Goal: Navigation & Orientation: Find specific page/section

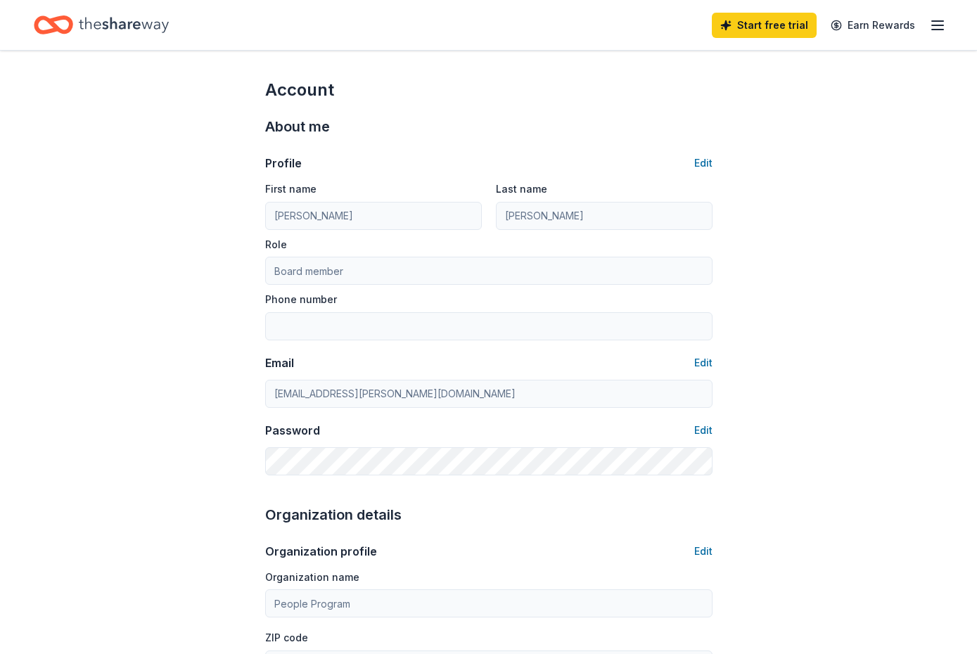
scroll to position [562, 0]
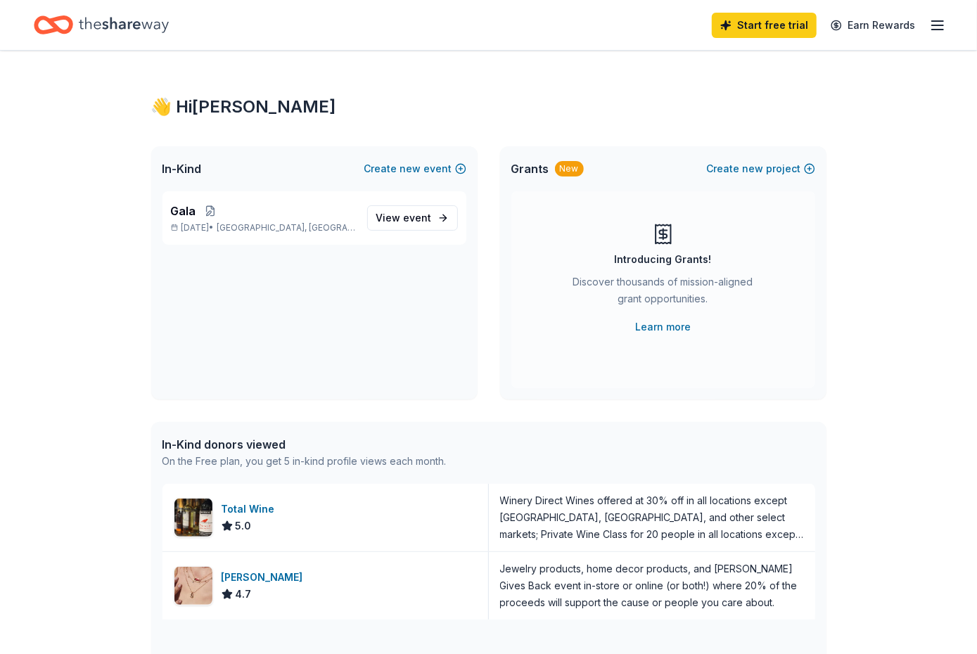
click at [938, 22] on icon "button" at bounding box center [937, 25] width 17 height 17
click at [937, 22] on icon "button" at bounding box center [937, 25] width 17 height 17
click at [876, 22] on link "Earn Rewards" at bounding box center [872, 25] width 101 height 25
